Goal: Obtain resource: Download file/media

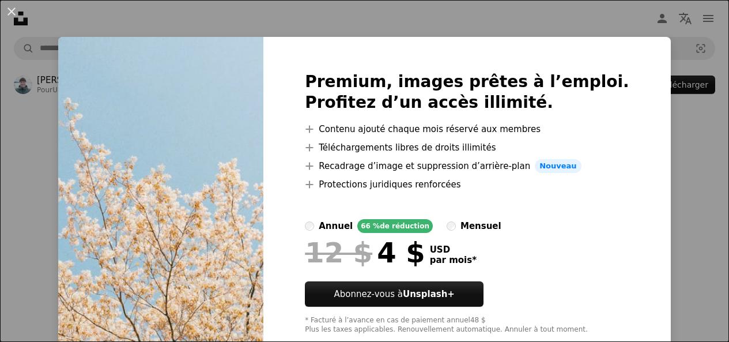
scroll to position [29, 0]
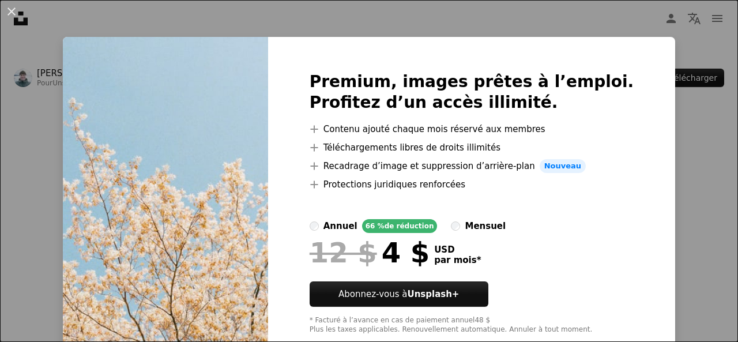
drag, startPoint x: 735, startPoint y: 173, endPoint x: 706, endPoint y: 162, distance: 31.4
click at [706, 162] on div "An X shape Premium, images prêtes à l’emploi. Profitez d’un accès illimité. A p…" at bounding box center [369, 171] width 738 height 342
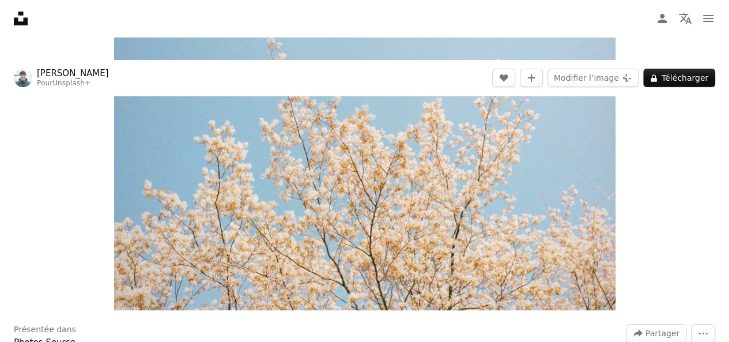
scroll to position [124, 0]
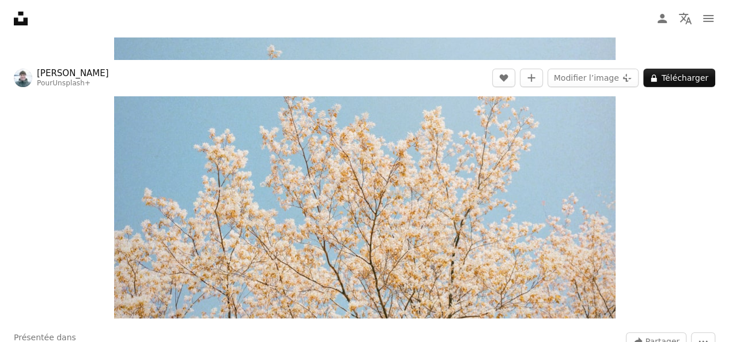
click at [647, 219] on div "Zoom in" at bounding box center [364, 151] width 729 height 346
click at [450, 28] on nav "Unsplash logo Accueil Unsplash A photo Pen Tool A compass A stack of folders Do…" at bounding box center [364, 18] width 729 height 37
drag, startPoint x: 735, startPoint y: 41, endPoint x: 491, endPoint y: 33, distance: 243.9
click at [491, 33] on nav "Unsplash logo Accueil Unsplash A photo Pen Tool A compass A stack of folders Do…" at bounding box center [364, 18] width 729 height 37
click at [629, 75] on icon "Plus sign for Unsplash+" at bounding box center [626, 77] width 9 height 9
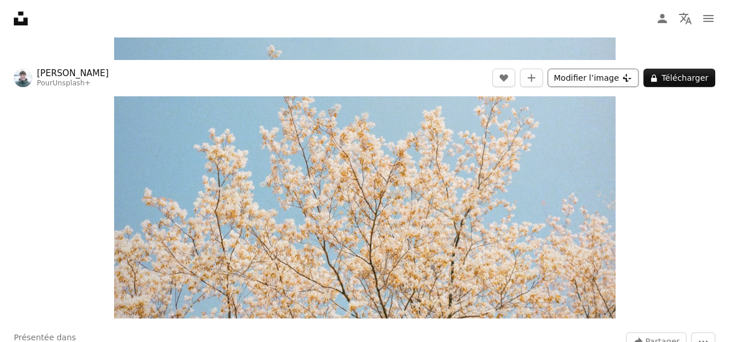
click at [621, 78] on button "Modifier l’image Plus sign for Unsplash+" at bounding box center [592, 78] width 91 height 18
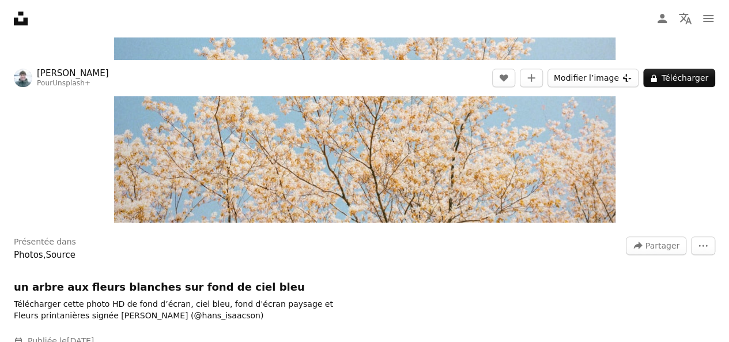
scroll to position [0, 0]
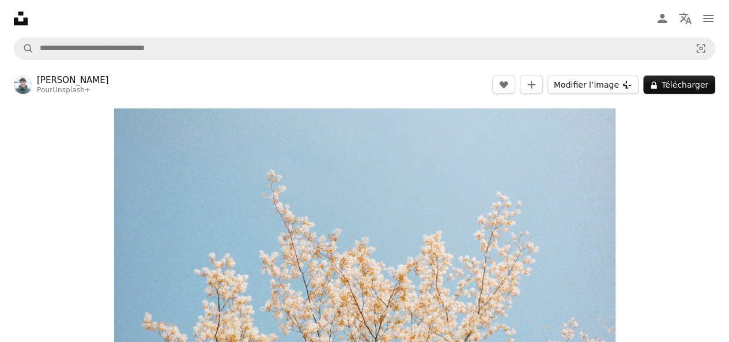
scroll to position [29, 0]
